Goal: Task Accomplishment & Management: Manage account settings

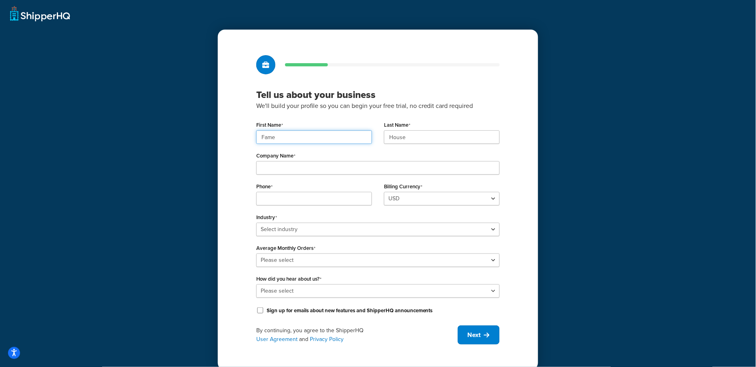
click at [279, 138] on input "Fame" at bounding box center [314, 137] width 116 height 14
paste input "UMG"
type input "UMG"
click at [429, 134] on input "House" at bounding box center [442, 137] width 116 height 14
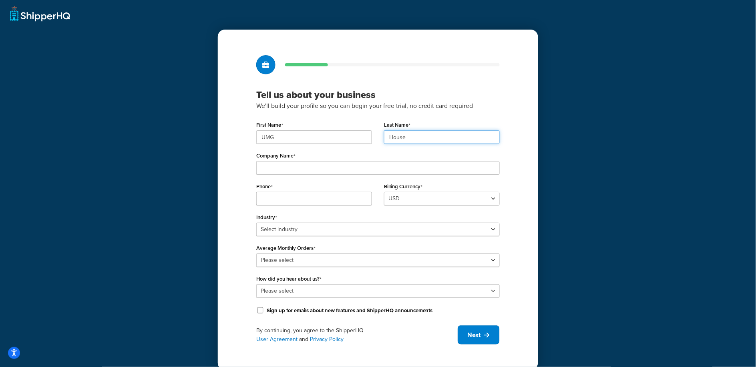
click at [429, 134] on input "House" at bounding box center [442, 137] width 116 height 14
paste input "UMG"
type input "UMG"
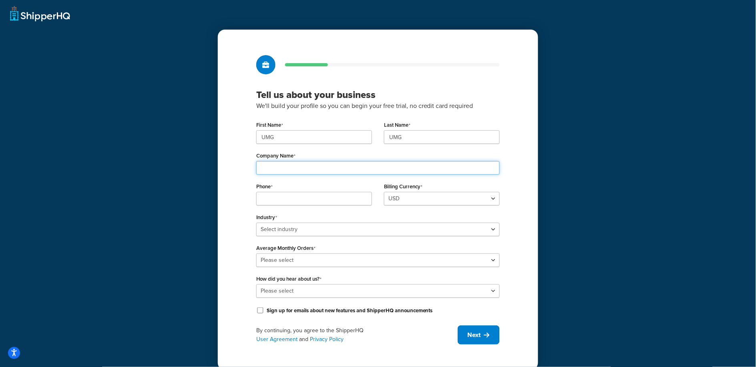
click at [317, 172] on input "Company Name" at bounding box center [377, 168] width 243 height 14
paste input "Universal Music Group"
type input "Universal Music Group"
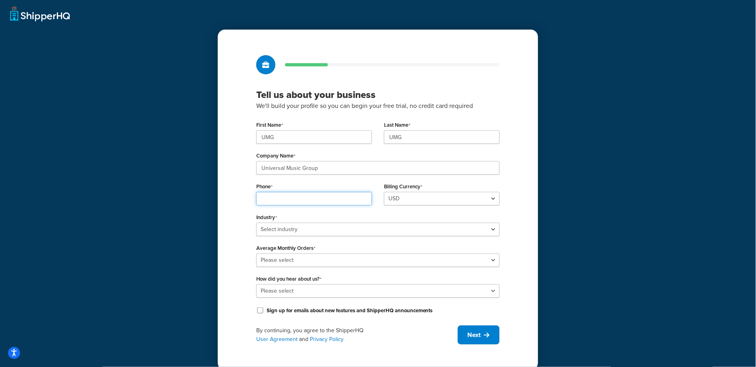
click at [285, 194] on input "Phone" at bounding box center [314, 199] width 116 height 14
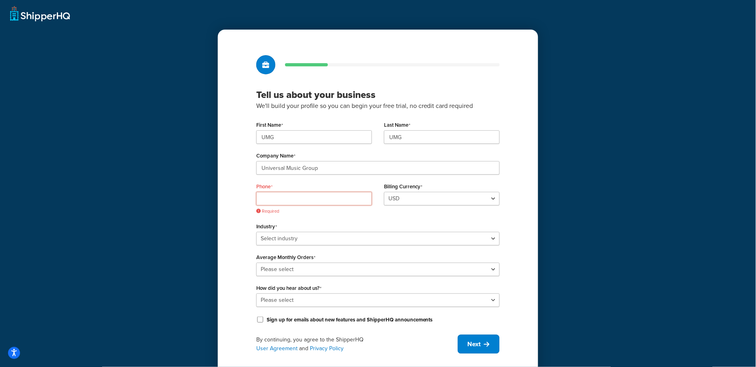
paste input "8449137510"
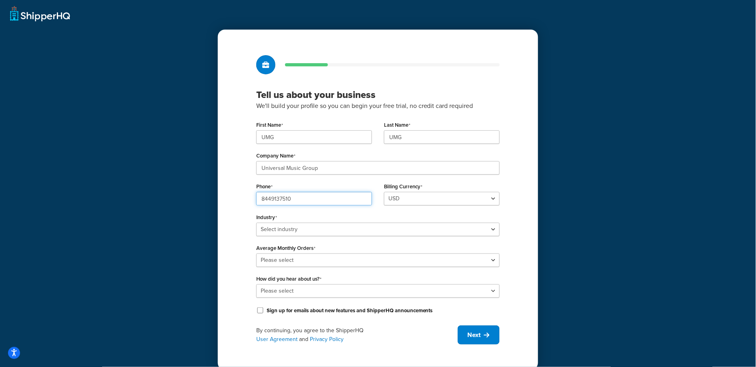
scroll to position [9, 0]
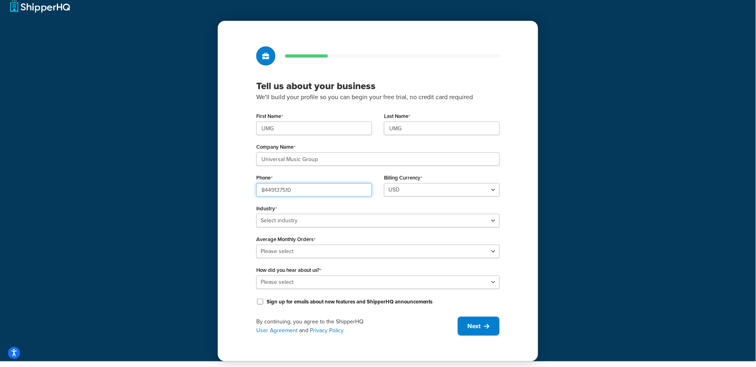
type input "8449137510"
click at [323, 225] on select "Select industry Automotive Adult Agriculture Alcohol, Tobacco & CBD Arts & Craf…" at bounding box center [377, 221] width 243 height 14
select select "25"
click at [256, 214] on select "Select industry Automotive Adult Agriculture Alcohol, Tobacco & CBD Arts & Craf…" at bounding box center [377, 221] width 243 height 14
drag, startPoint x: 293, startPoint y: 243, endPoint x: 293, endPoint y: 249, distance: 5.6
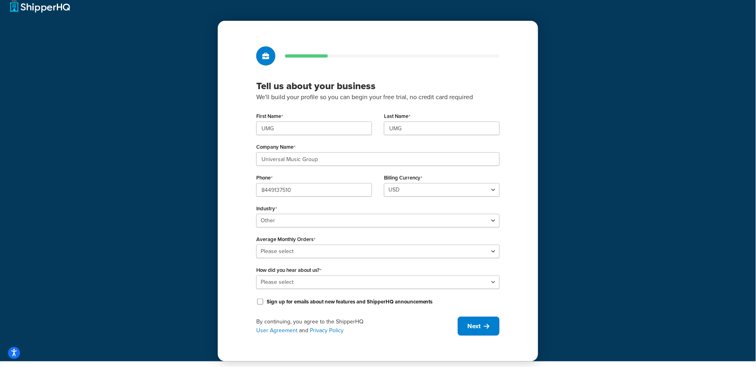
click at [293, 246] on div "Average Monthly Orders Please select 0-500 501-1,000 1,001-10,000 10,001-20,000…" at bounding box center [377, 246] width 243 height 25
click at [293, 249] on select "Please select 0-500 501-1,000 1,001-10,000 10,001-20,000 Over 20,000" at bounding box center [377, 252] width 243 height 14
select select "4"
click at [256, 245] on select "Please select 0-500 501-1,000 1,001-10,000 10,001-20,000 Over 20,000" at bounding box center [377, 252] width 243 height 14
click at [320, 285] on select "Please select Online Search App Store or Marketplace Listing Referred by Agency…" at bounding box center [377, 283] width 243 height 14
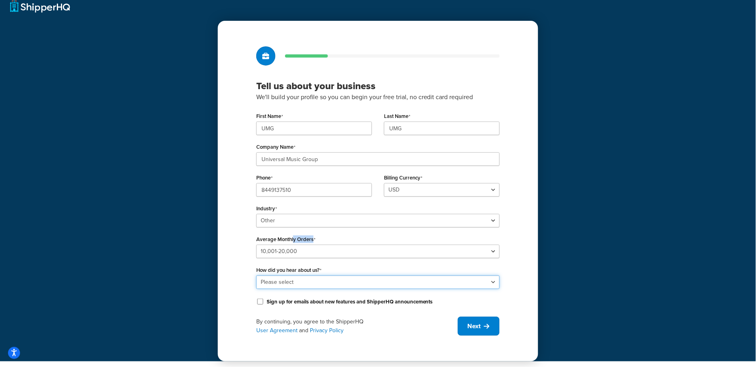
select select "10"
click at [256, 276] on select "Please select Online Search App Store or Marketplace Listing Referred by Agency…" at bounding box center [377, 283] width 243 height 14
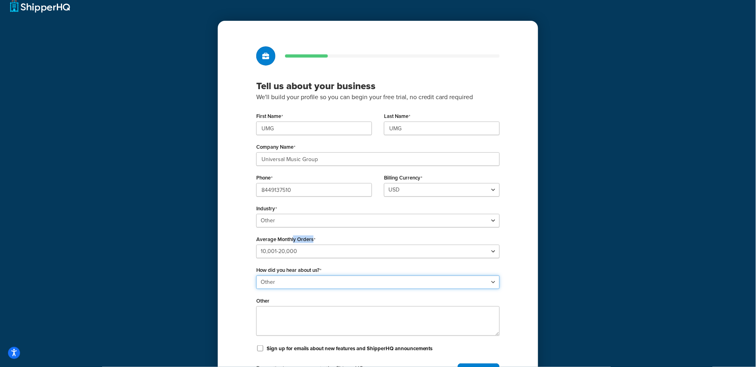
scroll to position [58, 0]
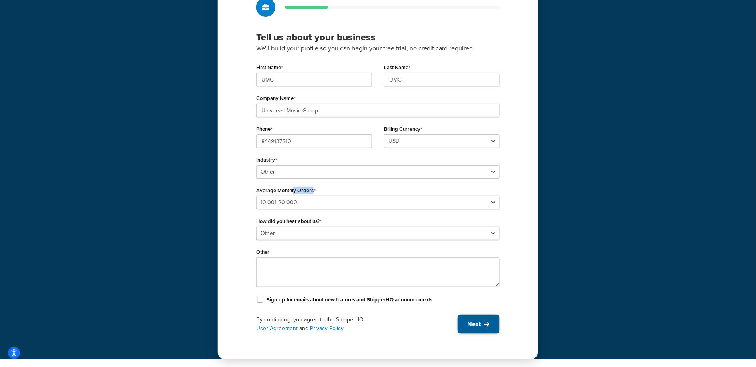
click at [473, 323] on span "Next" at bounding box center [473, 324] width 13 height 9
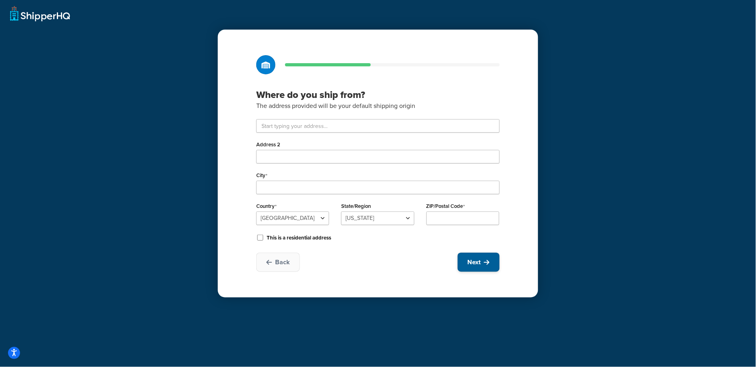
click at [466, 258] on button "Next" at bounding box center [478, 262] width 42 height 19
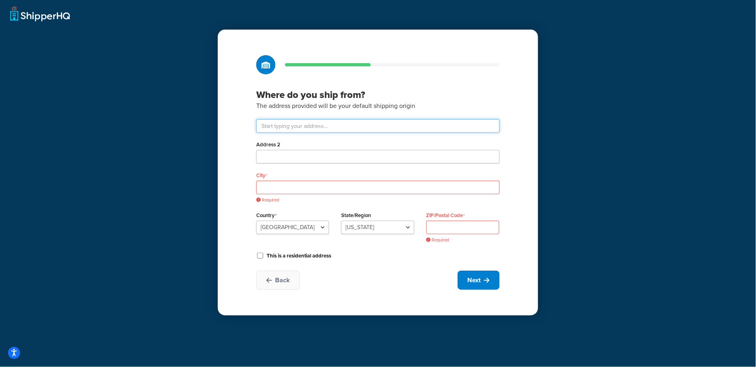
click at [310, 126] on input "text" at bounding box center [377, 126] width 243 height 14
paste input "123 S Broad St, 26th Floor"
type input "123 S Broad St 26th floor"
type input "Philadelphia"
select select "38"
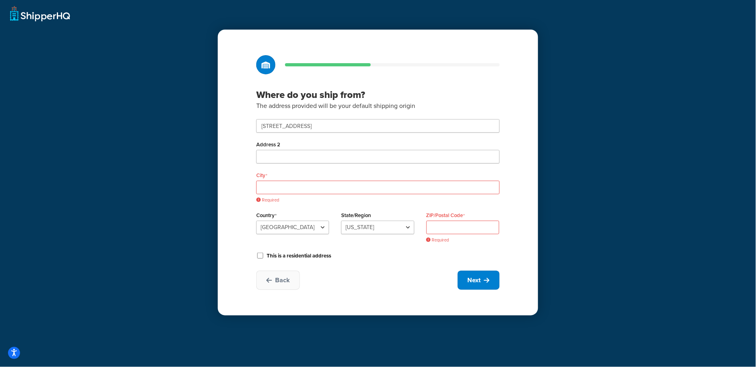
type input "19109"
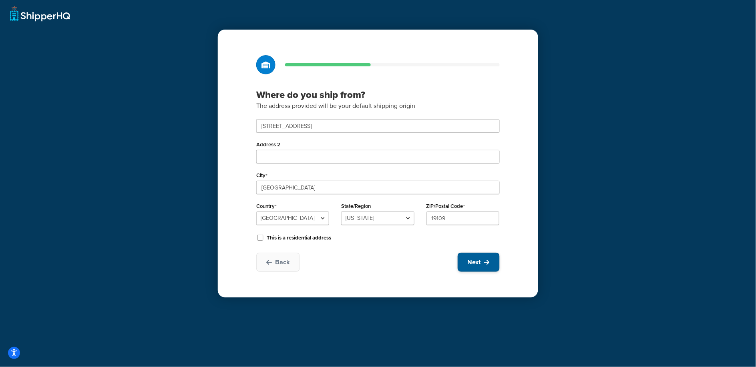
click at [473, 258] on button "Next" at bounding box center [478, 262] width 42 height 19
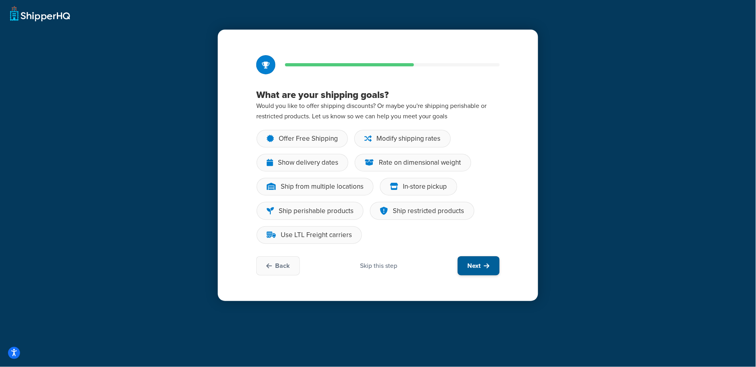
click at [479, 268] on span "Next" at bounding box center [473, 266] width 13 height 9
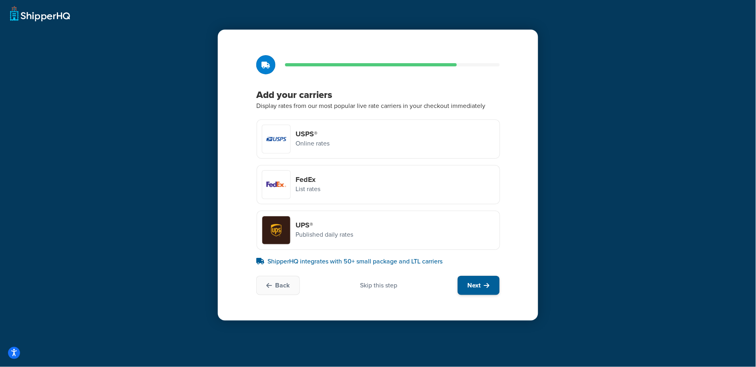
click at [475, 285] on span "Next" at bounding box center [473, 285] width 13 height 9
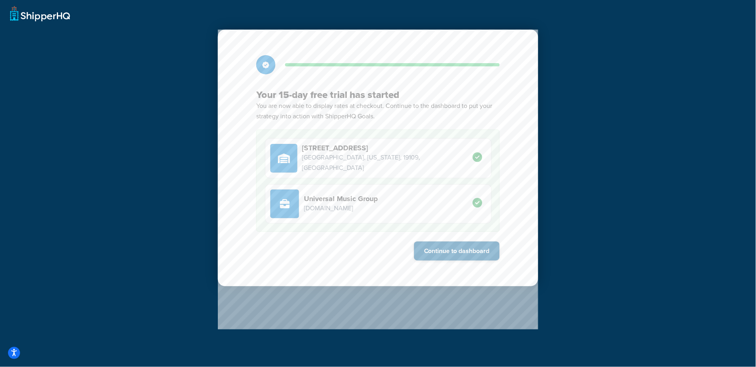
click at [427, 248] on button "Continue to dashboard" at bounding box center [457, 251] width 86 height 19
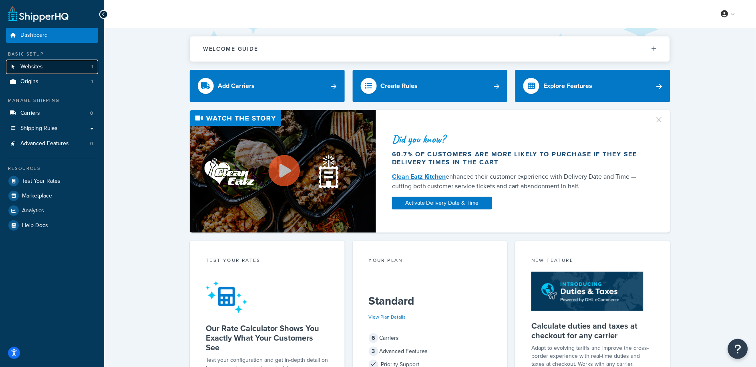
click at [29, 67] on span "Websites" at bounding box center [31, 67] width 22 height 7
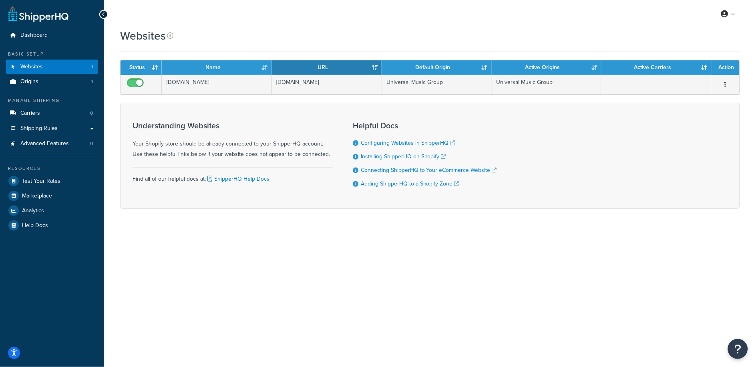
drag, startPoint x: 680, startPoint y: 245, endPoint x: 730, endPoint y: 148, distance: 109.0
click at [680, 245] on div "My Profile Billing Global Settings Contact Us Logout Websites Contact Us Send U…" at bounding box center [430, 183] width 652 height 367
click at [35, 110] on span "Carriers" at bounding box center [30, 113] width 20 height 7
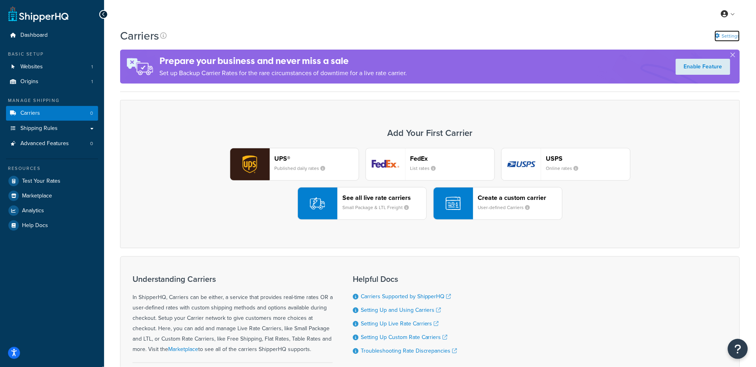
click at [730, 36] on link "Settings" at bounding box center [726, 35] width 25 height 11
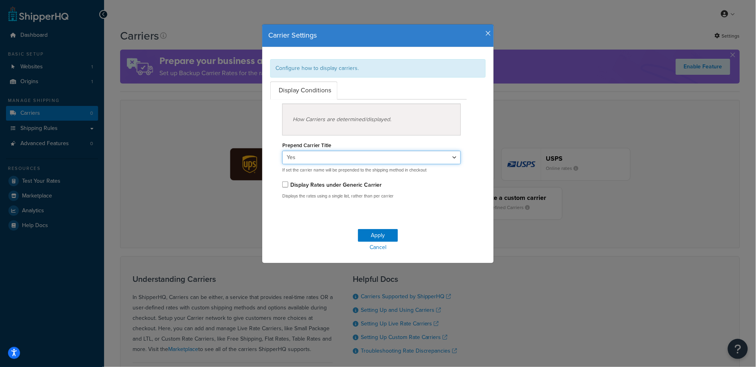
click at [325, 156] on select "Yes No" at bounding box center [371, 158] width 178 height 14
select select "false"
click at [282, 151] on select "Yes No" at bounding box center [371, 158] width 178 height 14
click at [385, 241] on button "Apply" at bounding box center [378, 235] width 40 height 13
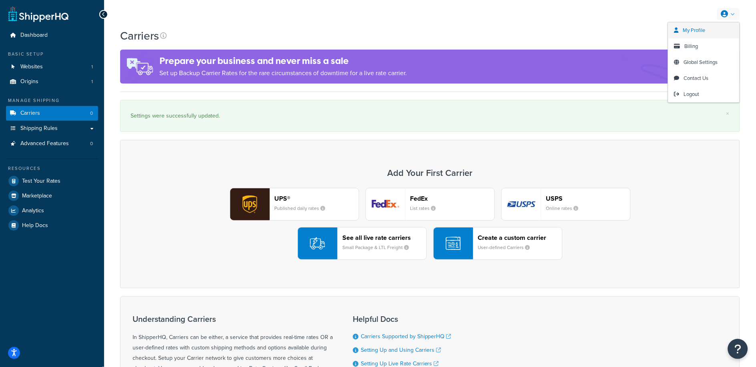
click at [694, 26] on span "My Profile" at bounding box center [694, 30] width 22 height 8
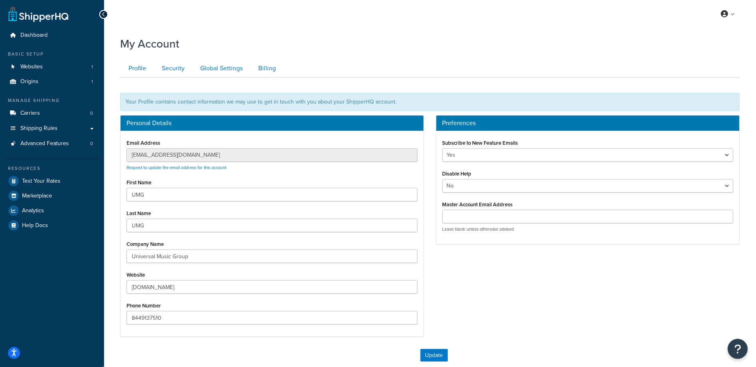
click at [469, 227] on p "Leave blank unless otherwise advised" at bounding box center [587, 230] width 291 height 6
click at [465, 221] on input "Master Account Email Address" at bounding box center [587, 217] width 291 height 14
paste input "[EMAIL_ADDRESS][DOMAIN_NAME]"
type input "[EMAIL_ADDRESS][DOMAIN_NAME]"
drag, startPoint x: 473, startPoint y: 301, endPoint x: 469, endPoint y: 301, distance: 4.0
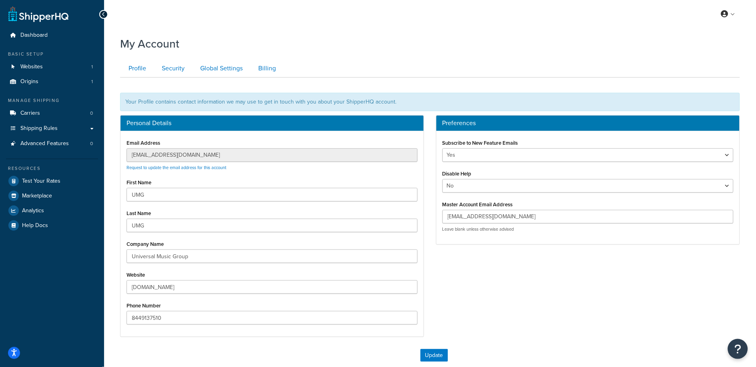
click at [473, 301] on div "Personal Details Email Address customercare@famehouse.net Request to update the…" at bounding box center [430, 230] width 632 height 230
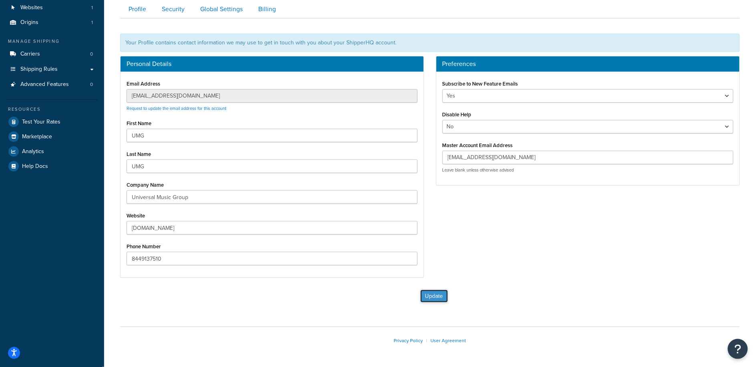
click at [432, 295] on button "Update" at bounding box center [434, 296] width 28 height 13
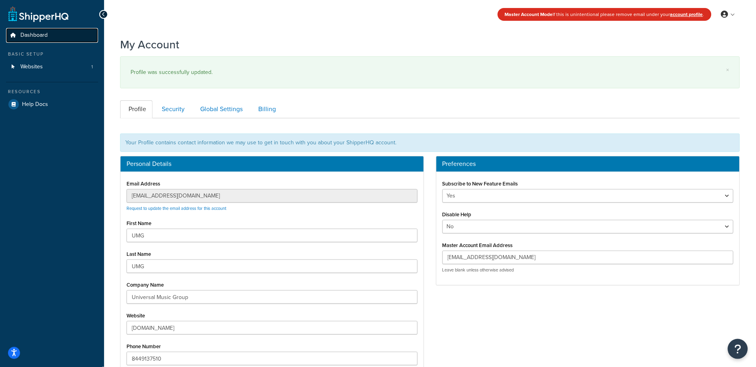
click at [37, 36] on span "Dashboard" at bounding box center [33, 35] width 27 height 7
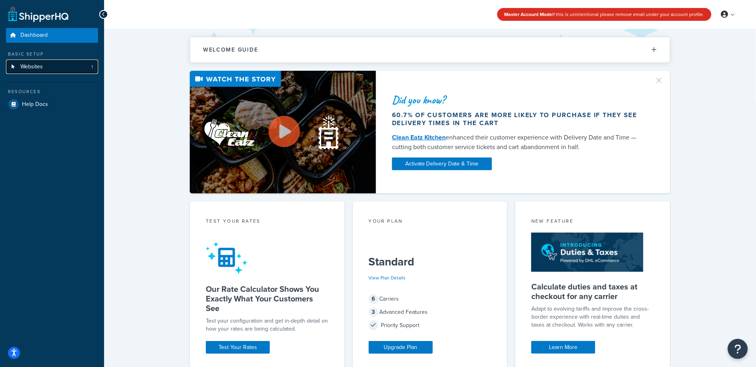
click at [47, 70] on link "Websites 1" at bounding box center [52, 67] width 92 height 15
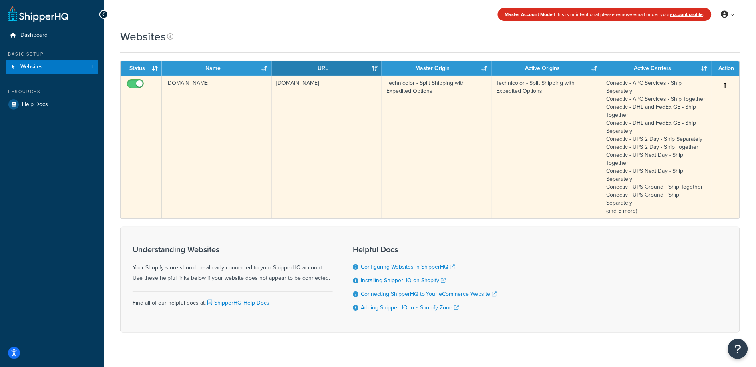
click at [725, 83] on icon "button" at bounding box center [725, 85] width 2 height 6
click at [702, 102] on link "Edit" at bounding box center [693, 101] width 63 height 16
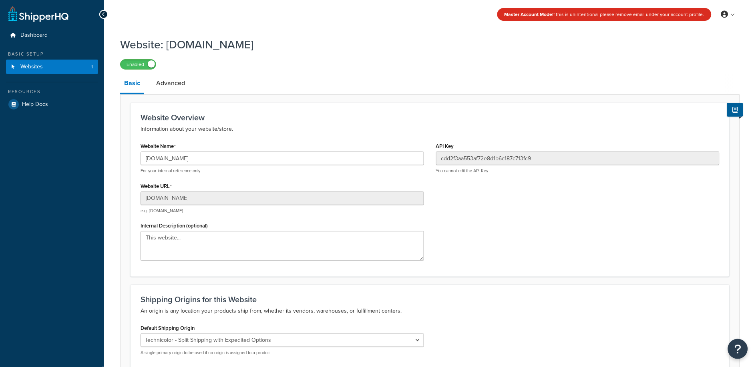
scroll to position [78, 0]
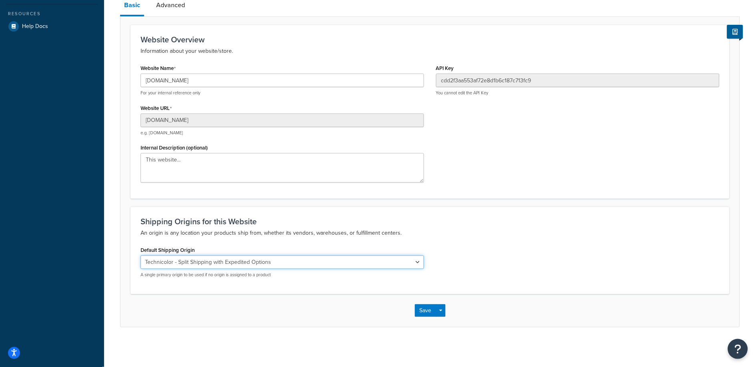
click at [244, 263] on select "El Famoso Artist Endeavor (OG) Graphik Dimensions Artivise Printful [PERSON_NAM…" at bounding box center [281, 263] width 283 height 14
select select "68760"
click at [140, 256] on select "El Famoso Artist Endeavor (OG) Graphik Dimensions Artivise Printful [PERSON_NAM…" at bounding box center [281, 263] width 283 height 14
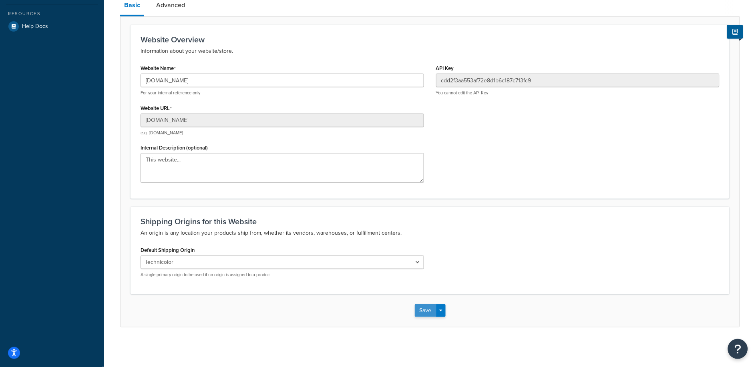
drag, startPoint x: 414, startPoint y: 310, endPoint x: 422, endPoint y: 309, distance: 8.0
click at [414, 310] on div "Save Save Dropdown Save and Edit" at bounding box center [429, 311] width 619 height 33
click at [422, 309] on button "Save" at bounding box center [426, 311] width 22 height 13
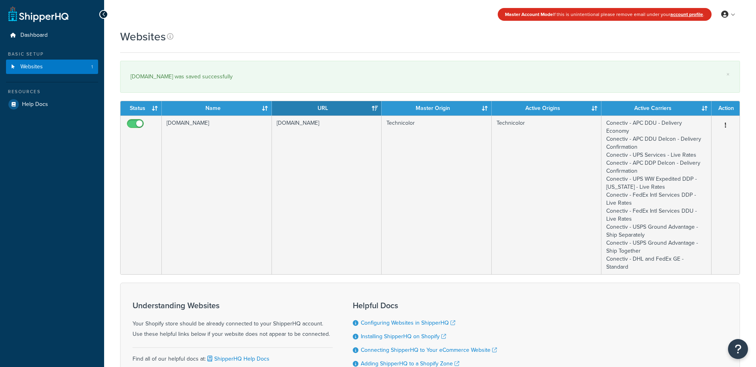
click at [45, 38] on span "Dashboard" at bounding box center [33, 35] width 27 height 7
